Goal: Find specific page/section: Find specific page/section

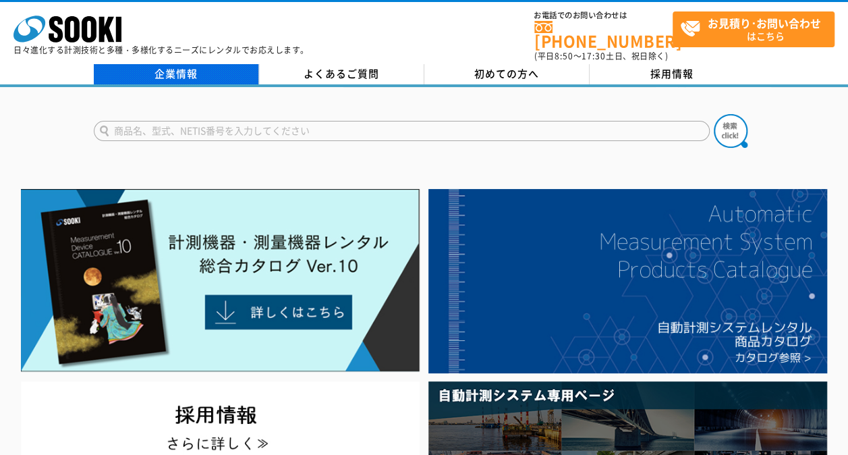
click at [165, 64] on link "企業情報" at bounding box center [176, 74] width 165 height 20
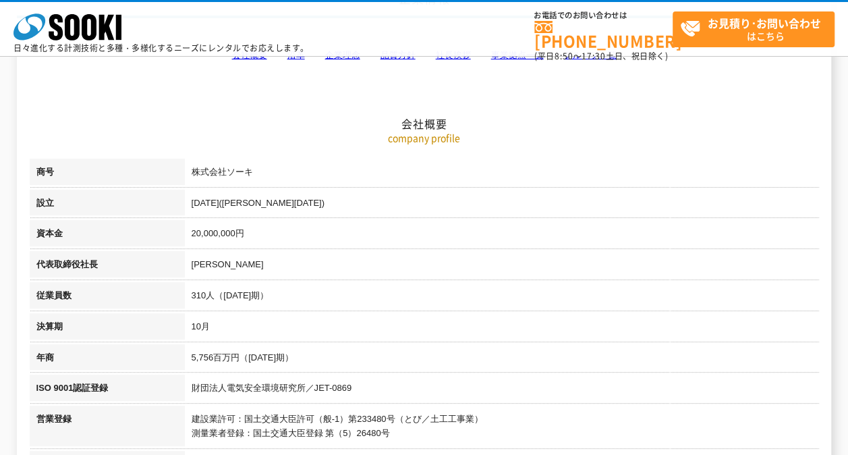
scroll to position [67, 0]
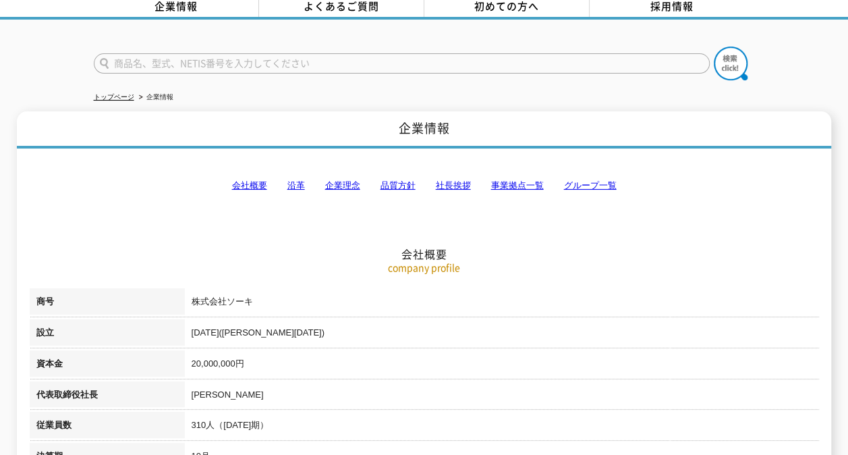
click at [515, 180] on link "事業拠点一覧" at bounding box center [517, 185] width 53 height 10
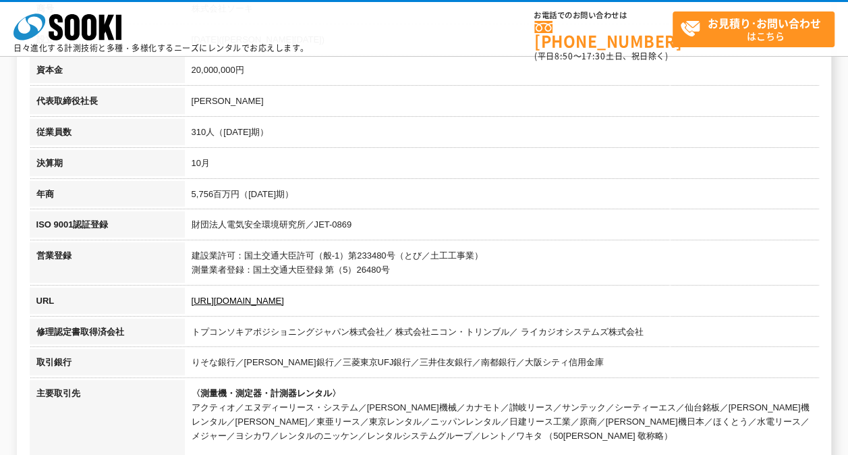
scroll to position [0, 0]
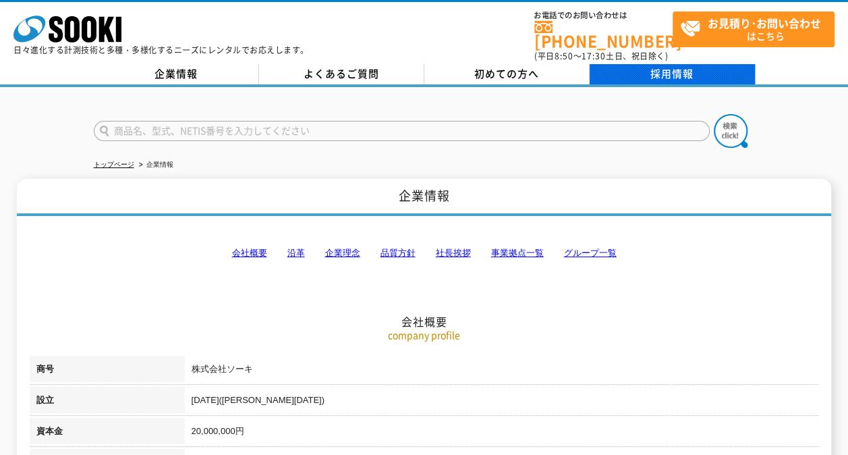
click at [668, 64] on link "採用情報" at bounding box center [671, 74] width 165 height 20
